Goal: Use online tool/utility: Use online tool/utility

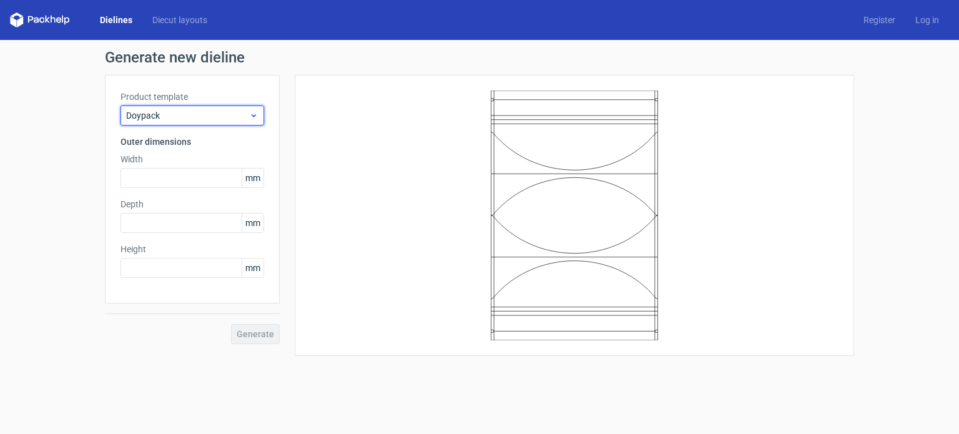
click at [147, 125] on div "Doypack" at bounding box center [193, 116] width 144 height 20
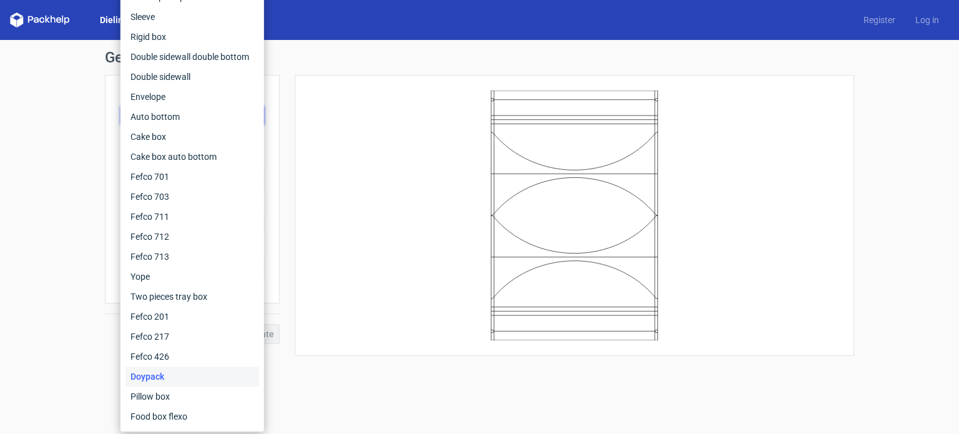
click at [182, 377] on div "Doypack" at bounding box center [193, 377] width 134 height 20
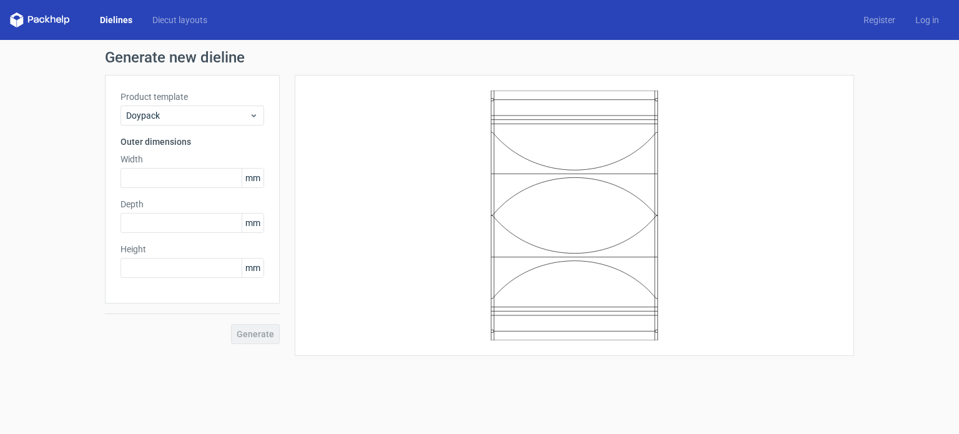
click at [160, 166] on div "Width mm" at bounding box center [193, 170] width 144 height 35
click at [161, 175] on input "text" at bounding box center [193, 178] width 144 height 20
click at [175, 141] on h3 "Outer dimensions" at bounding box center [193, 142] width 144 height 12
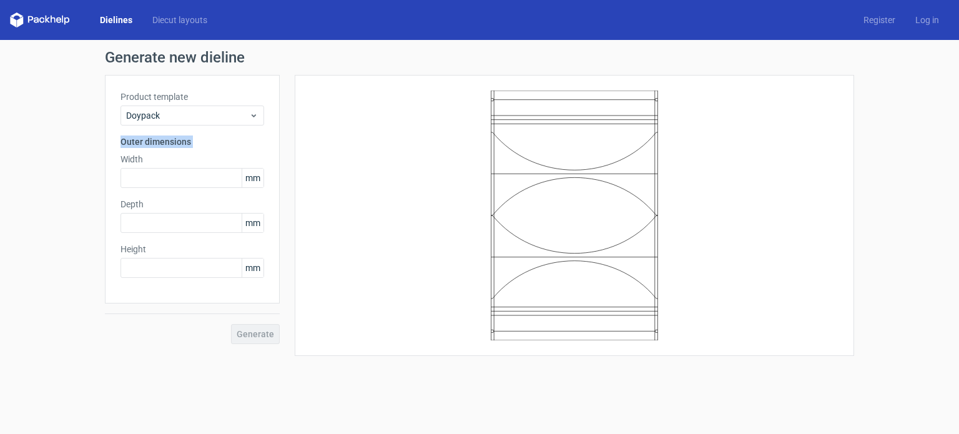
click at [175, 141] on h3 "Outer dimensions" at bounding box center [193, 142] width 144 height 12
click at [166, 175] on input "text" at bounding box center [193, 178] width 144 height 20
click at [139, 152] on div "Product template Doypack Outer dimensions Width mm Depth mm Height mm" at bounding box center [192, 189] width 175 height 229
click at [136, 161] on label "Width" at bounding box center [193, 159] width 144 height 12
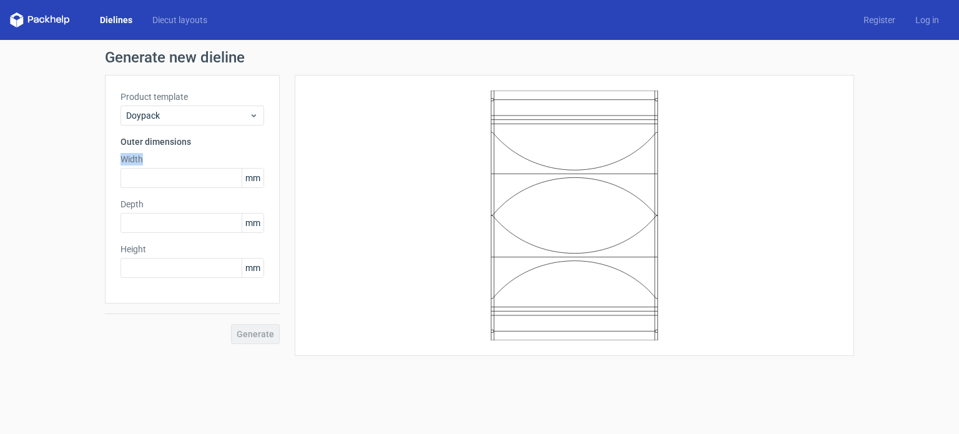
click at [136, 161] on label "Width" at bounding box center [193, 159] width 144 height 12
copy label "Width"
click at [137, 200] on label "Depth" at bounding box center [193, 204] width 144 height 12
copy label "Depth"
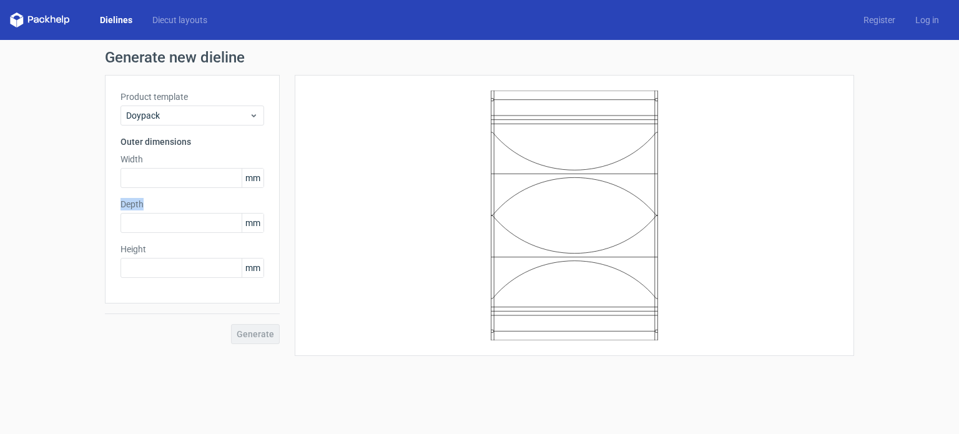
click at [137, 240] on div "Product template Doypack Outer dimensions Width mm Depth mm Height mm" at bounding box center [192, 189] width 175 height 229
copy label "Height"
click at [180, 270] on input "text" at bounding box center [193, 268] width 144 height 20
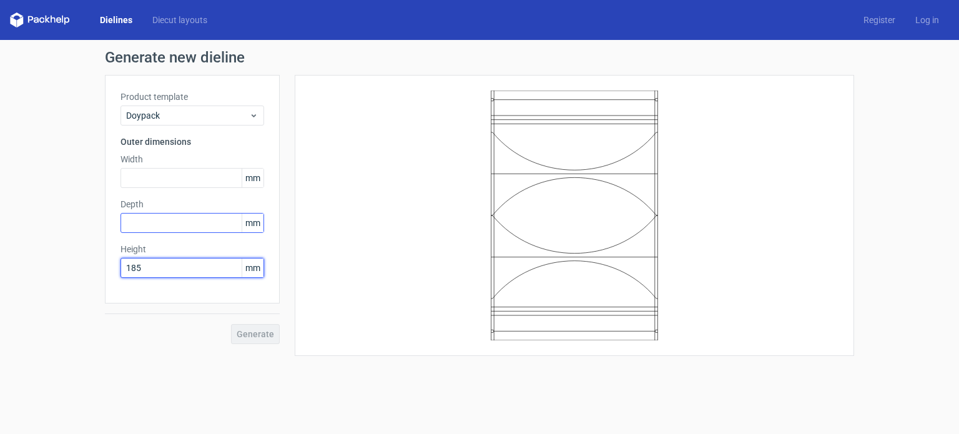
type input "185"
click at [194, 229] on input "text" at bounding box center [193, 223] width 144 height 20
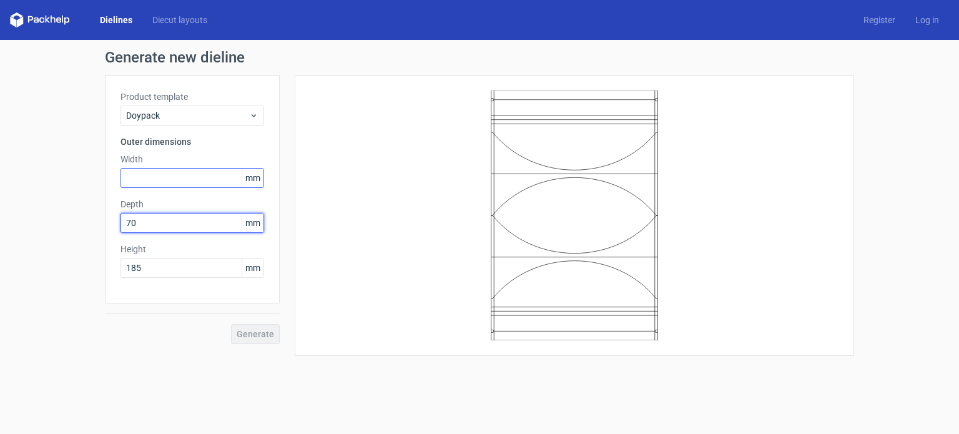
type input "70"
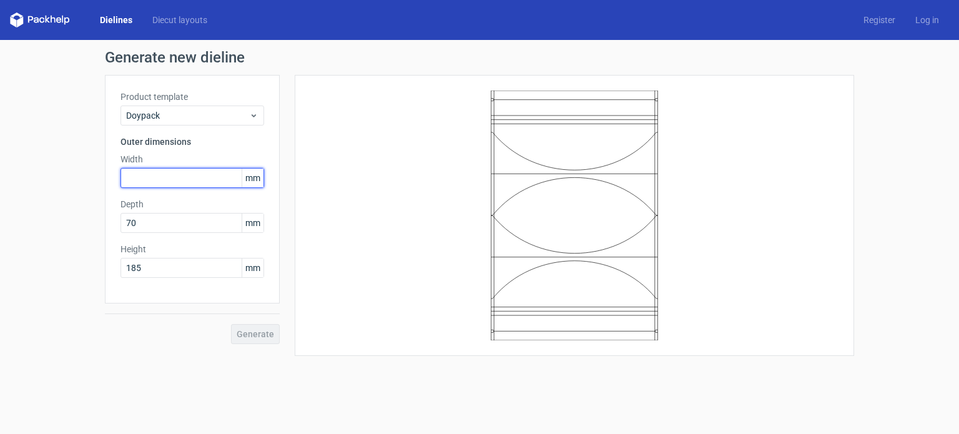
click at [185, 175] on input "text" at bounding box center [193, 178] width 144 height 20
type input "120"
click at [237, 324] on button "Generate" at bounding box center [255, 334] width 49 height 20
